Goal: Find specific page/section: Find specific page/section

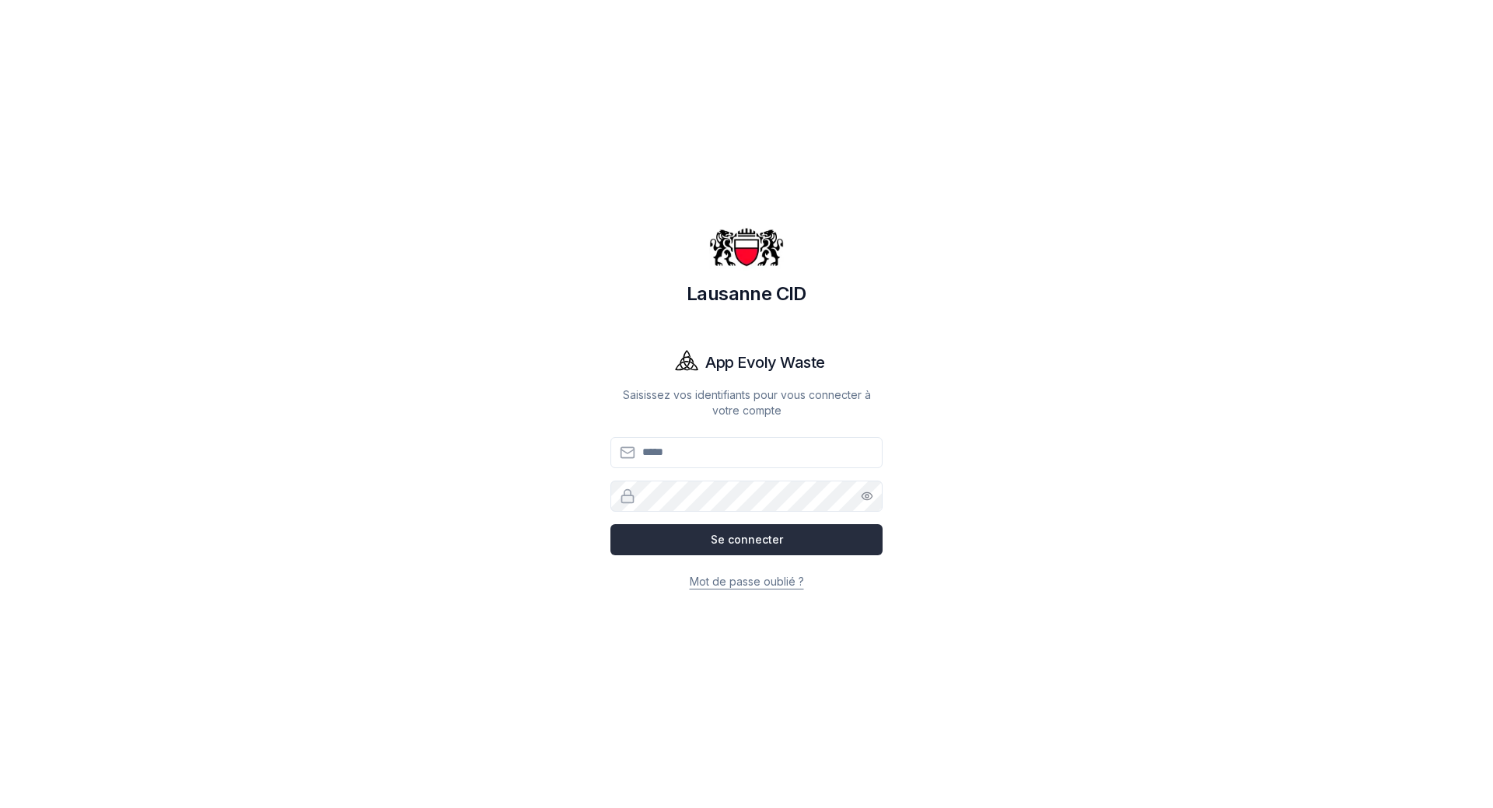
type input "**********"
click at [785, 536] on button "Se connecter" at bounding box center [747, 539] width 272 height 31
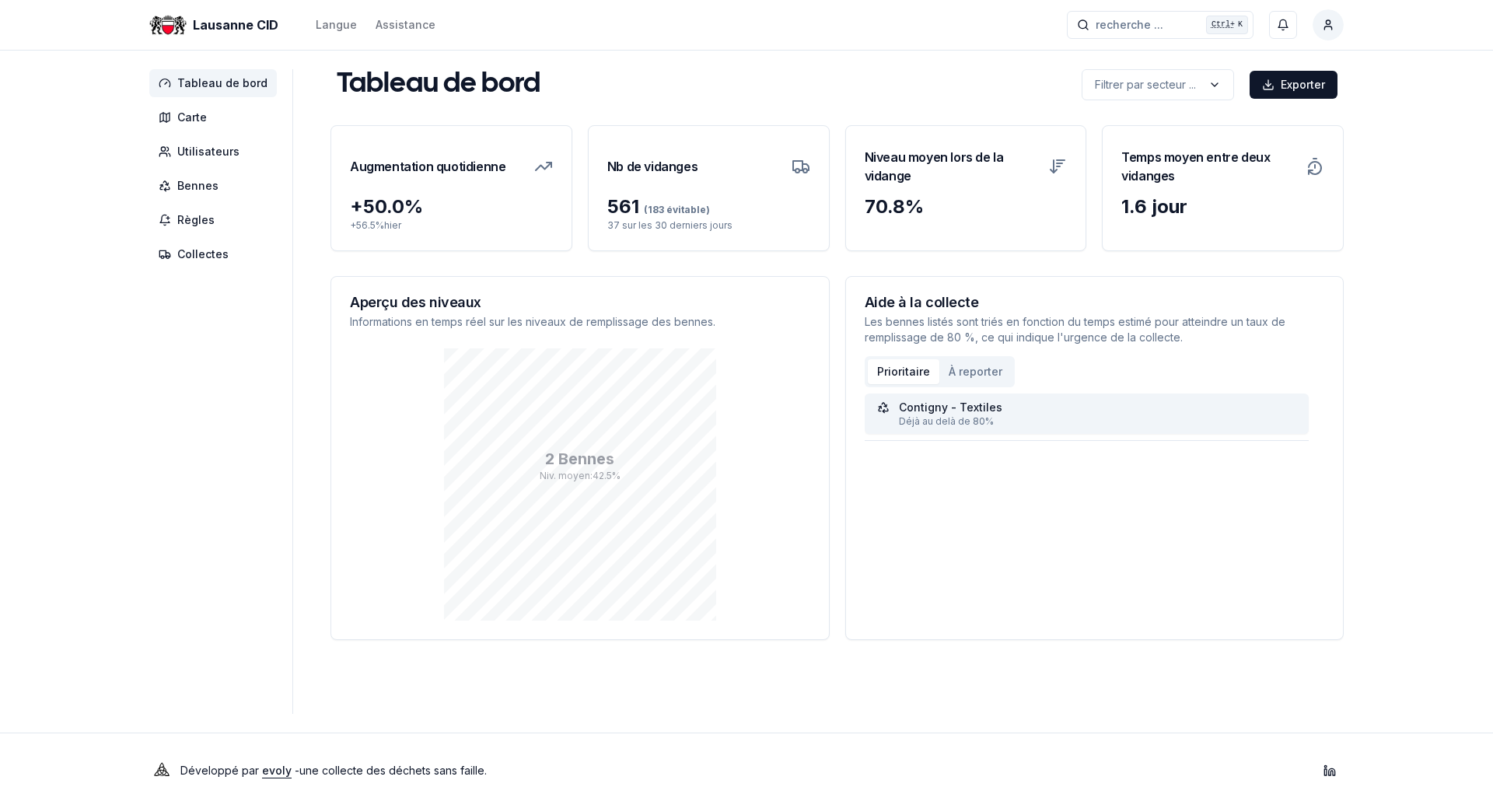
click at [1028, 413] on div "Contigny - Textiles" at bounding box center [1087, 408] width 420 height 16
